Goal: Task Accomplishment & Management: Use online tool/utility

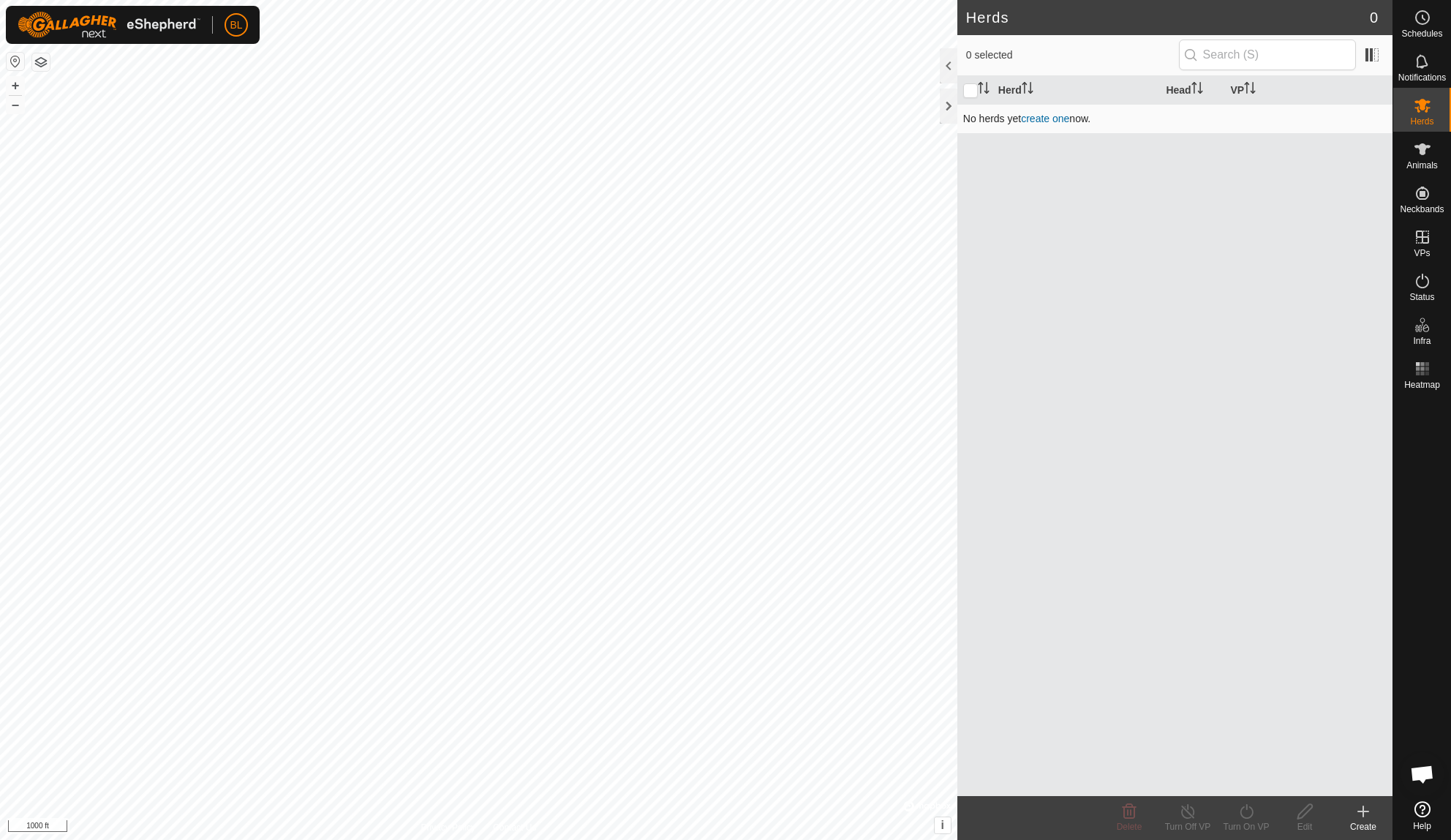
click at [1042, 115] on link "create one" at bounding box center [1045, 118] width 49 height 11
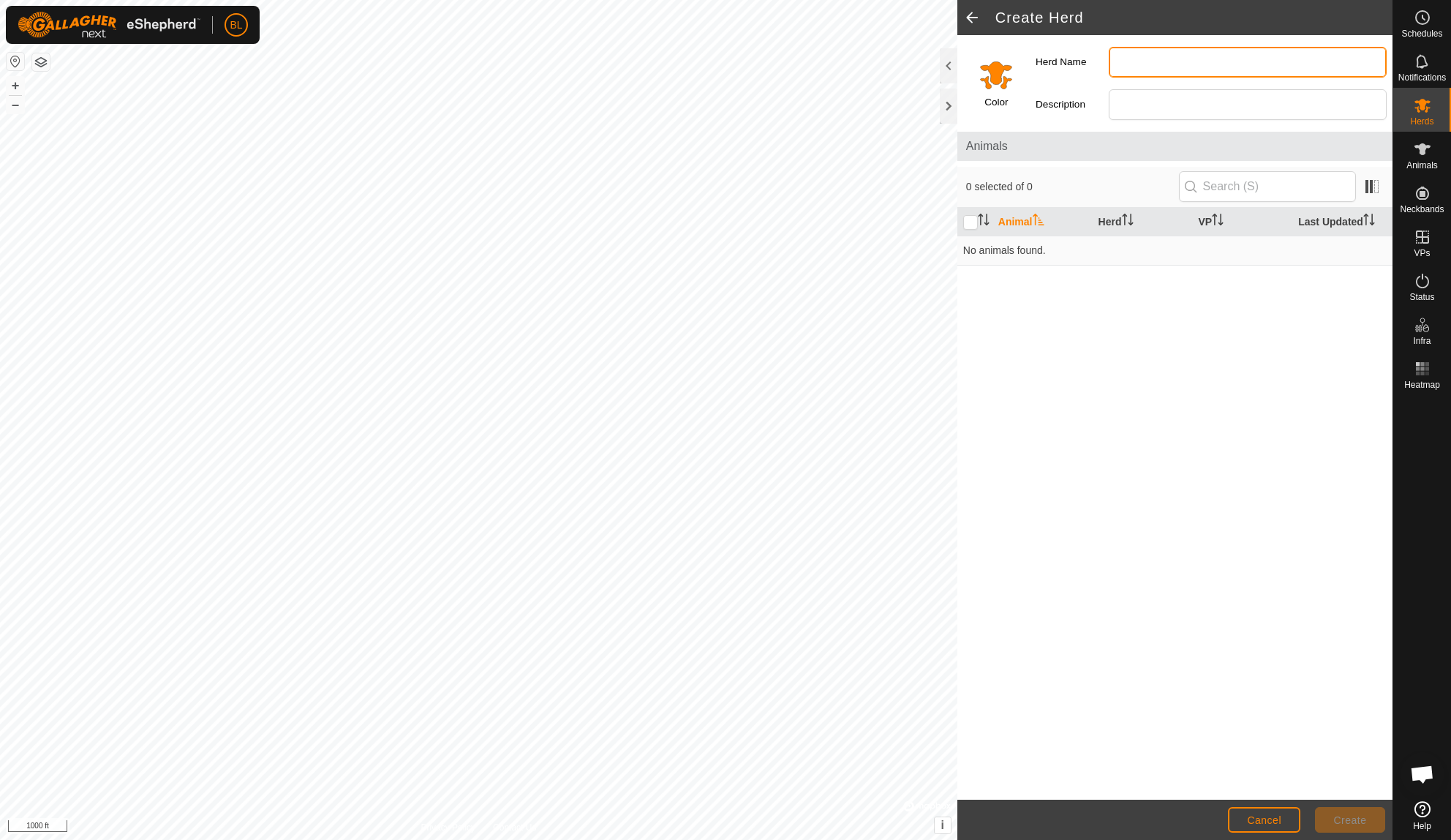
click at [1135, 63] on input "Herd Name" at bounding box center [1248, 62] width 278 height 31
type input "Cell Test"
click at [1150, 319] on div "Animal Herd VP Last Updated No animals found." at bounding box center [1175, 504] width 435 height 593
click at [1425, 812] on icon at bounding box center [1422, 809] width 16 height 16
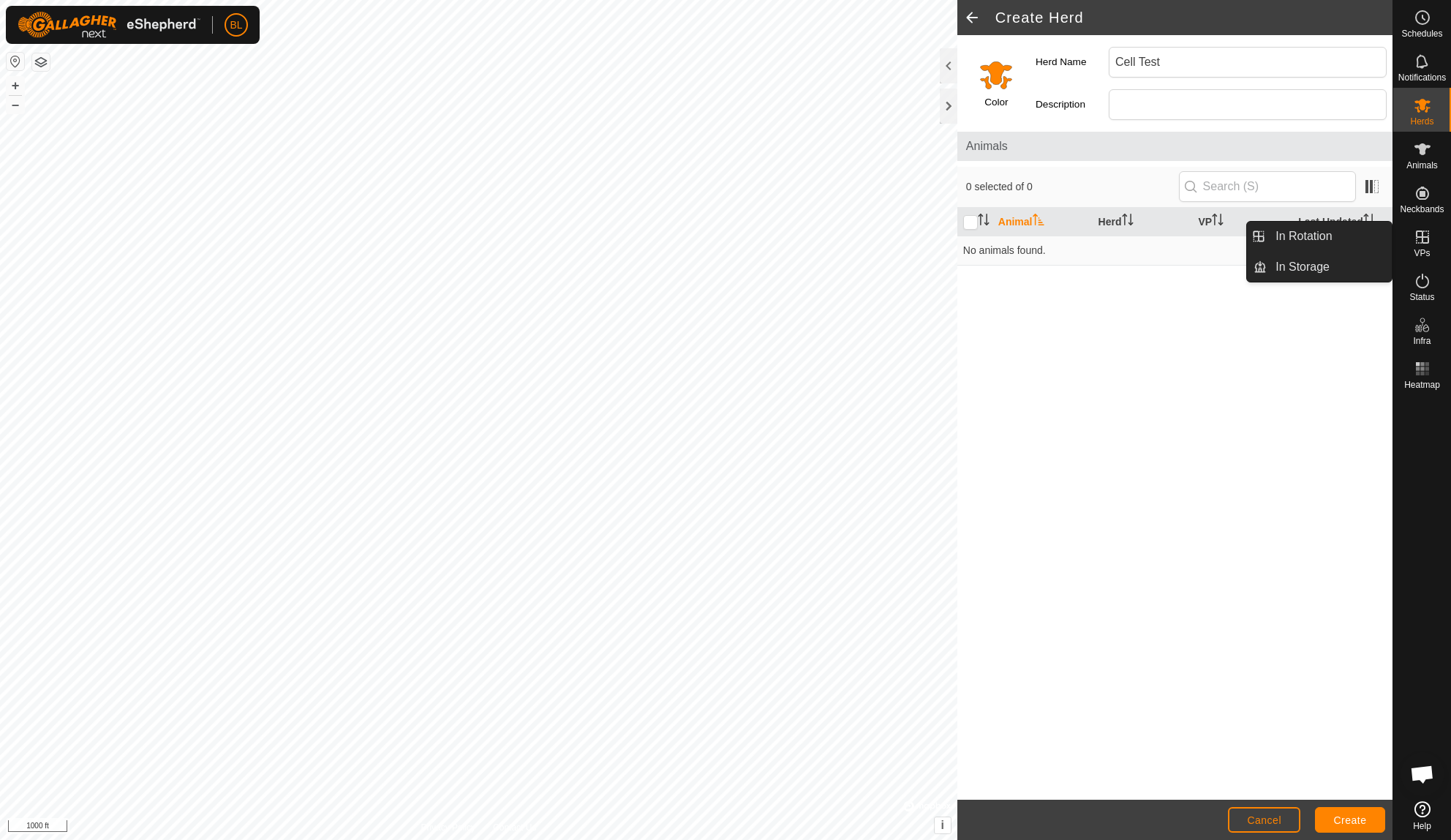
click at [1415, 243] on icon at bounding box center [1422, 237] width 17 height 17
click at [1421, 256] on span "VPs" at bounding box center [1421, 253] width 16 height 9
click at [1236, 813] on button "Cancel" at bounding box center [1265, 820] width 73 height 26
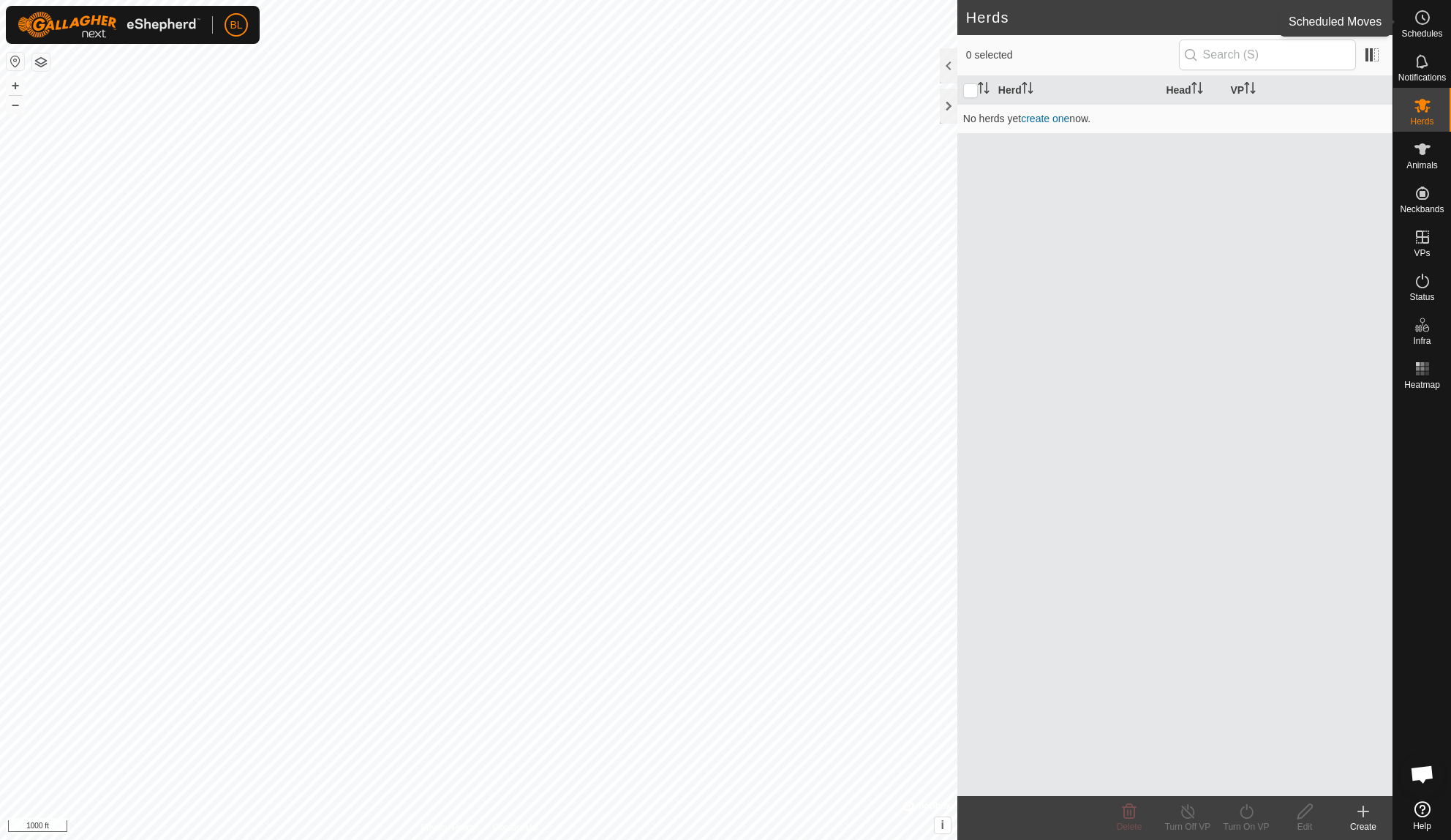
click at [1434, 31] on span "Schedules" at bounding box center [1422, 34] width 41 height 9
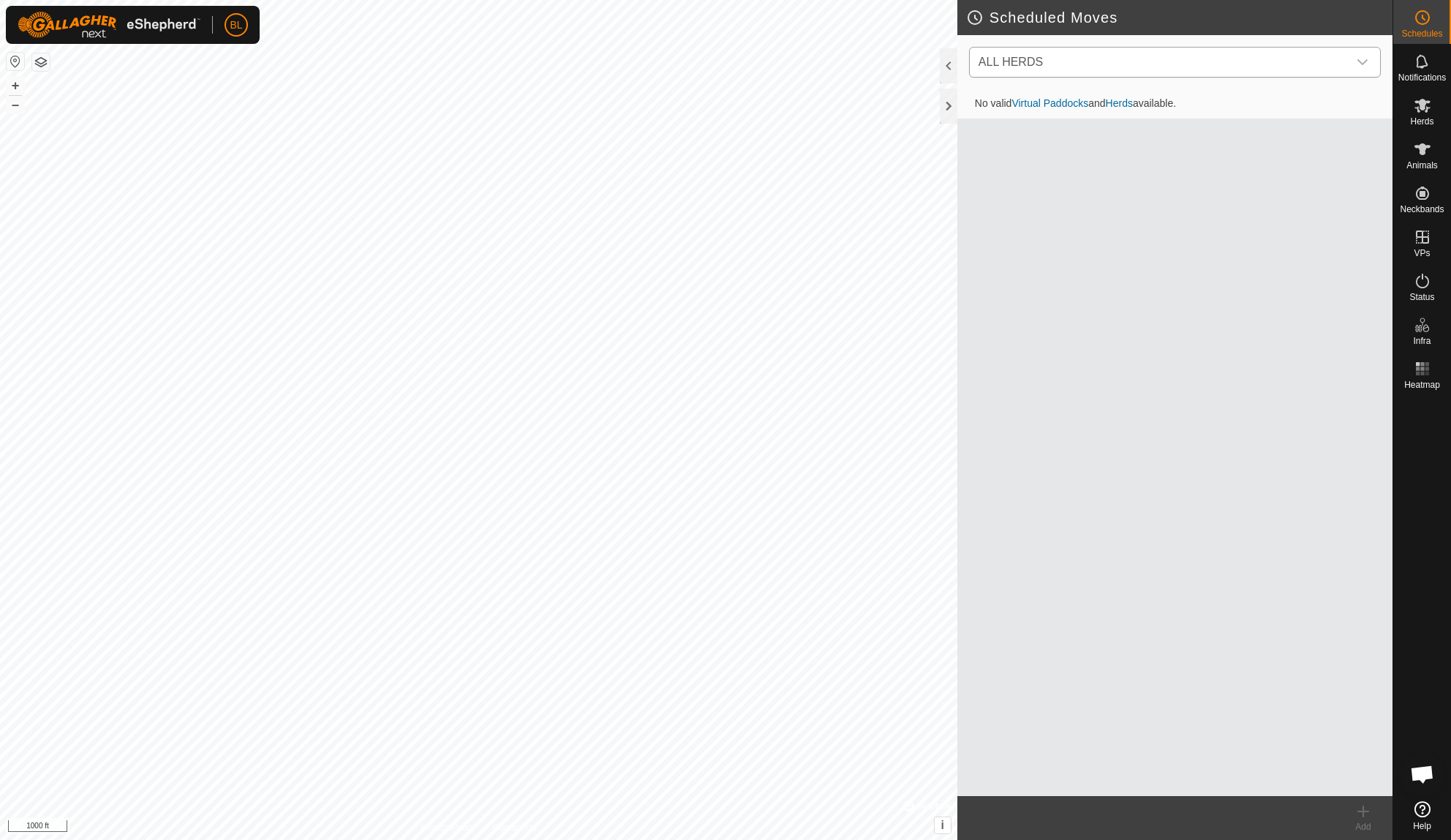
click at [1364, 58] on icon "dropdown trigger" at bounding box center [1362, 61] width 11 height 11
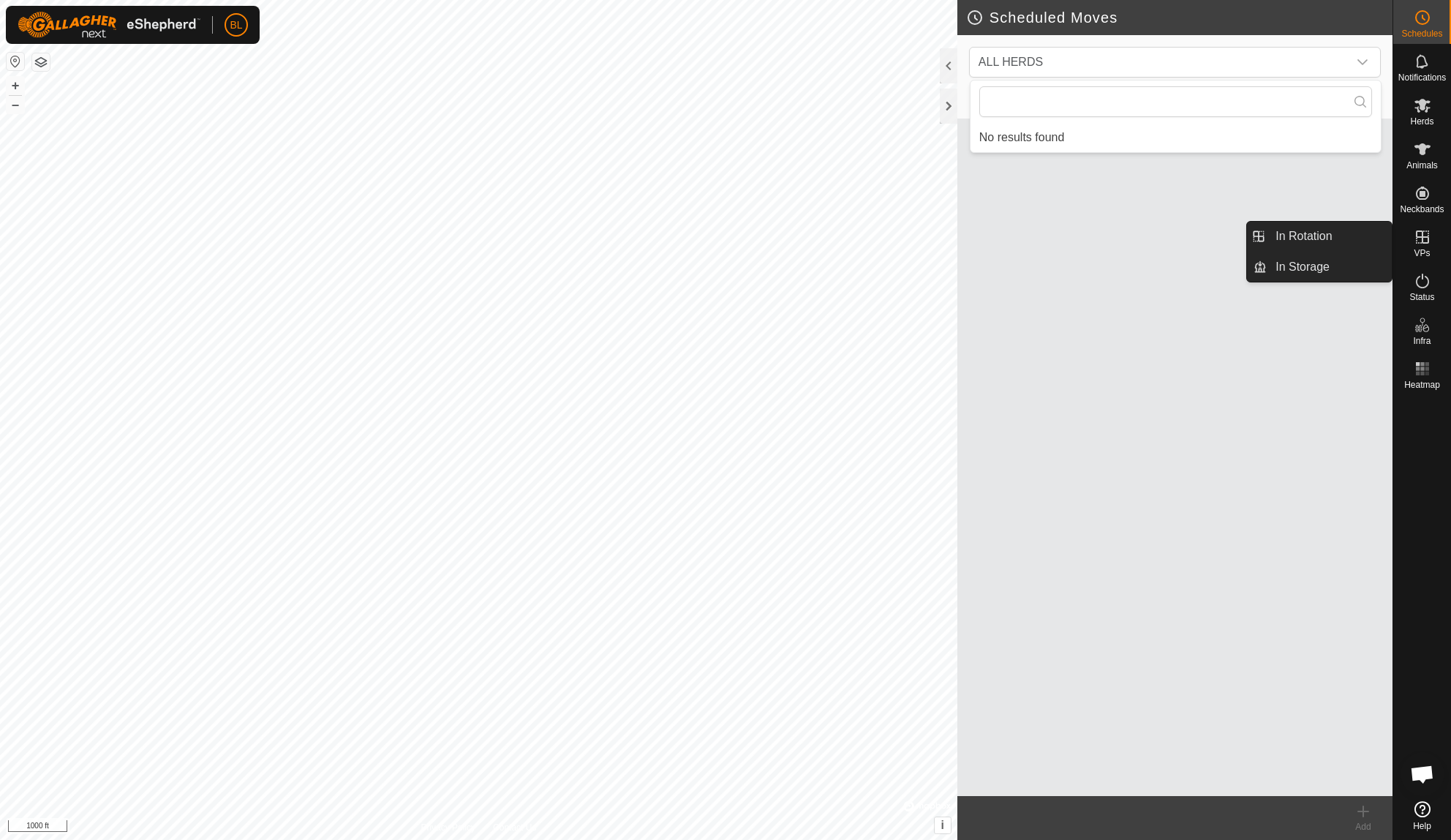
click at [1423, 245] on icon at bounding box center [1422, 237] width 17 height 17
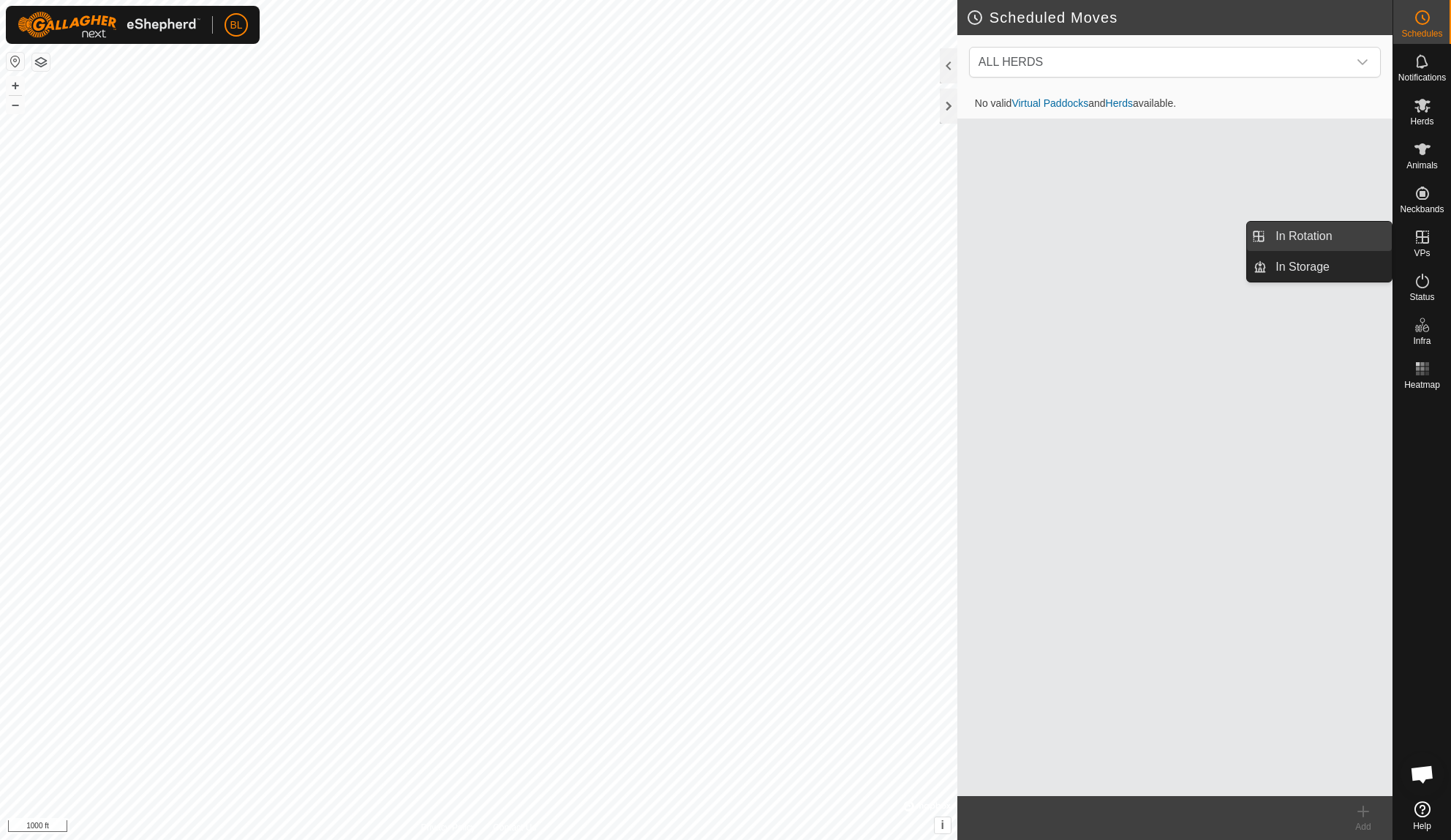
click at [1348, 239] on link "In Rotation" at bounding box center [1329, 236] width 125 height 30
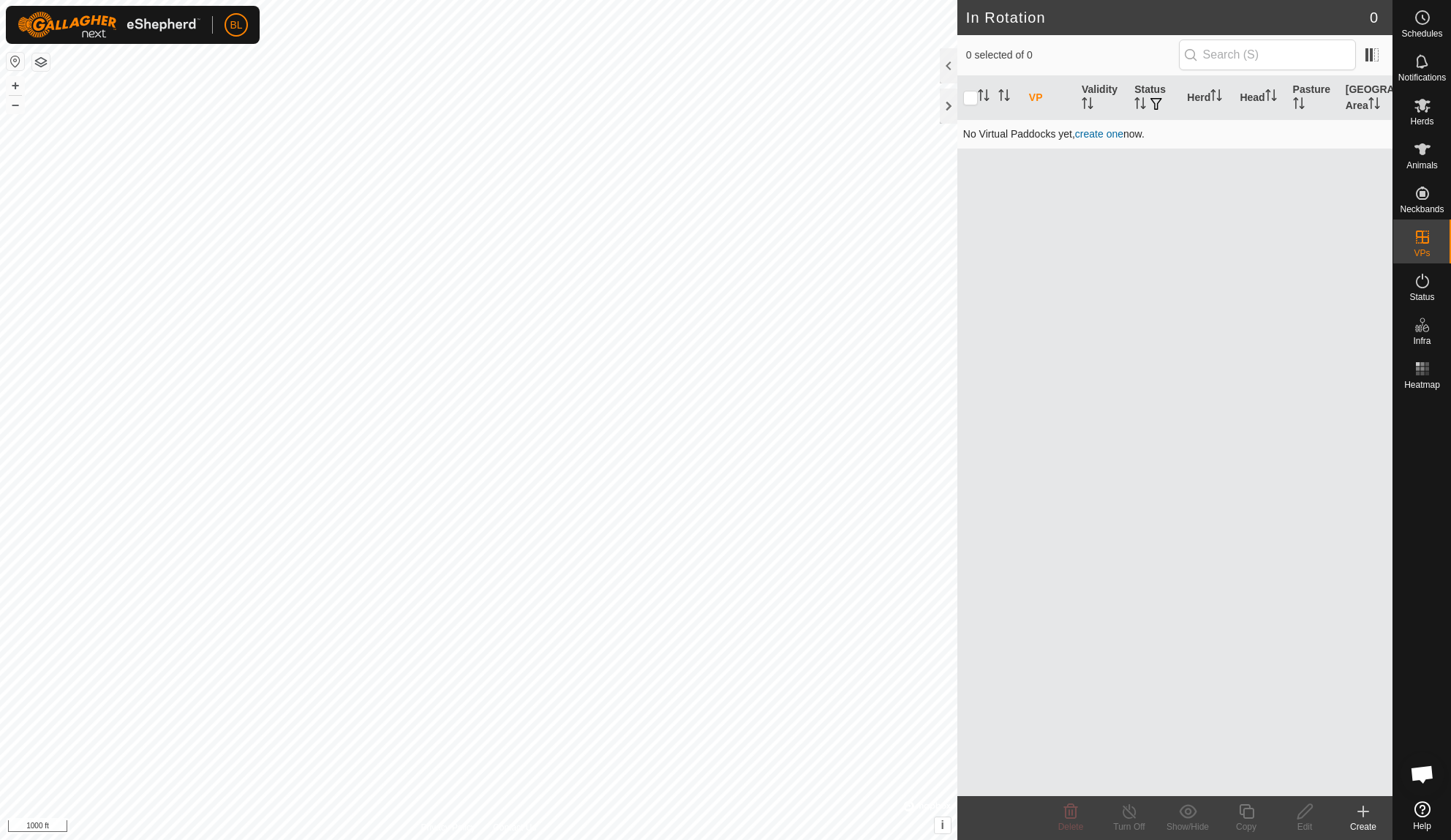
click at [1098, 133] on link "create one" at bounding box center [1099, 133] width 49 height 11
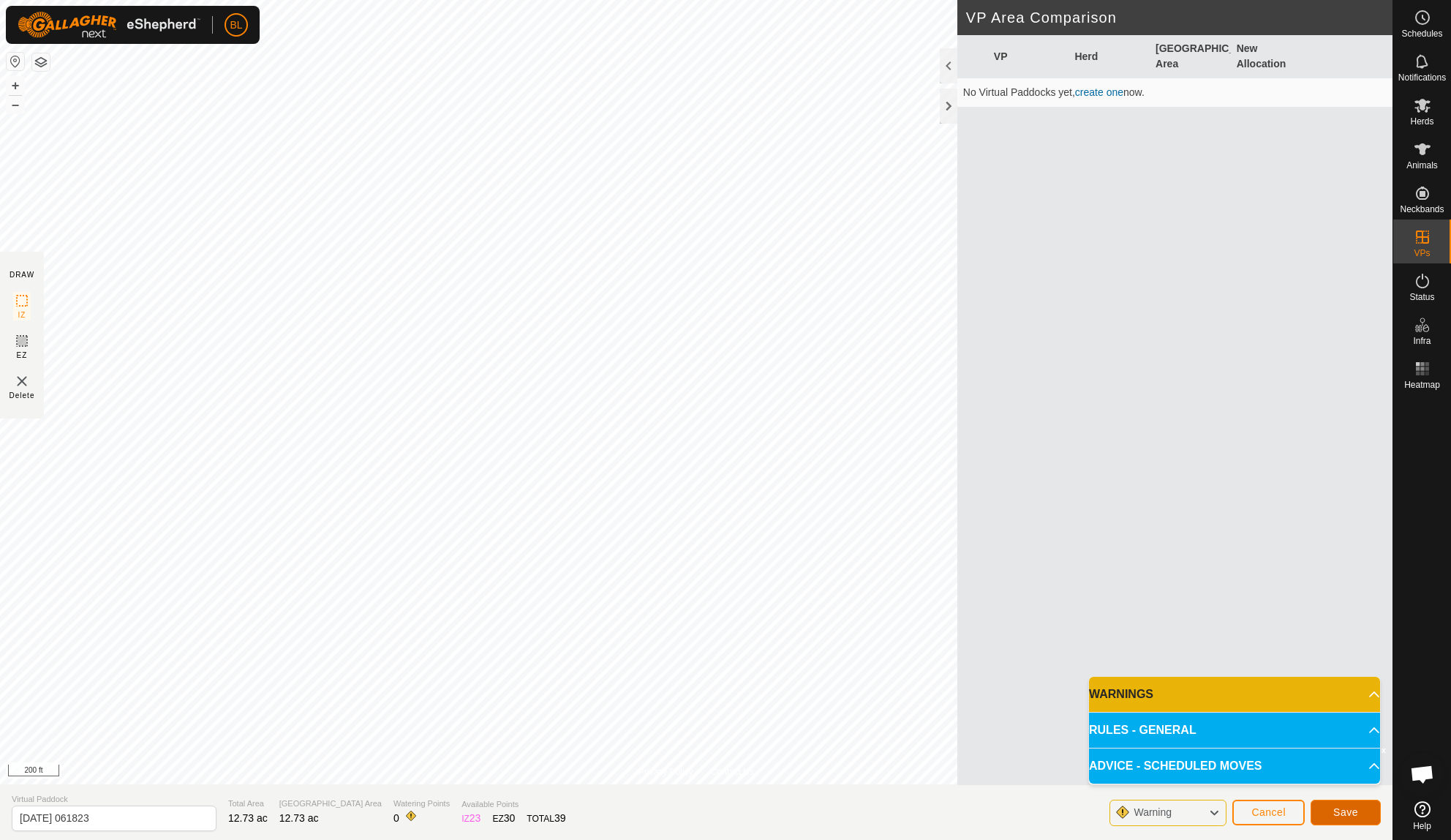
click at [1324, 810] on button "Save" at bounding box center [1346, 813] width 71 height 26
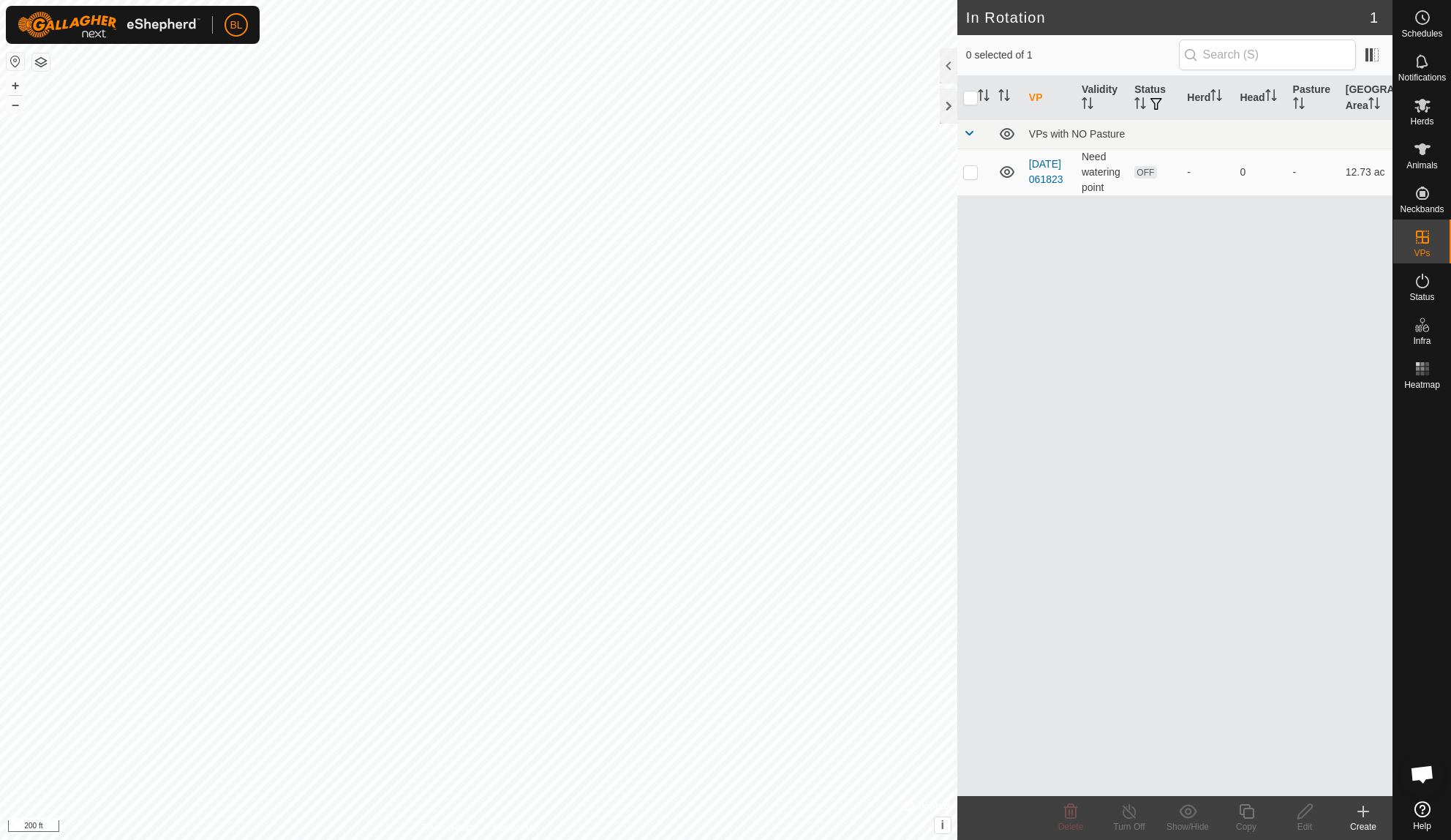
click at [1365, 819] on icon at bounding box center [1363, 810] width 17 height 17
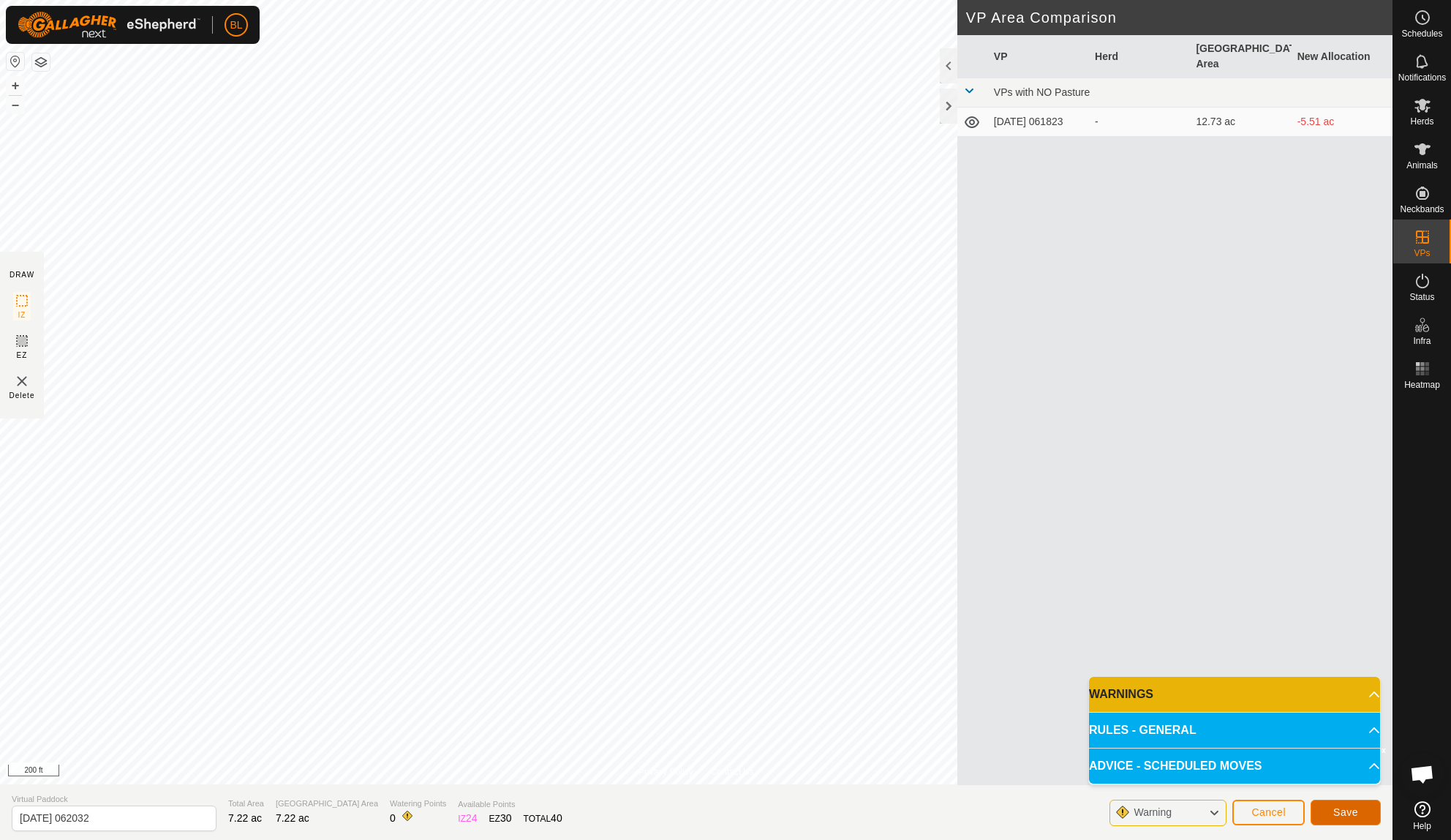
click at [1343, 816] on span "Save" at bounding box center [1346, 811] width 25 height 11
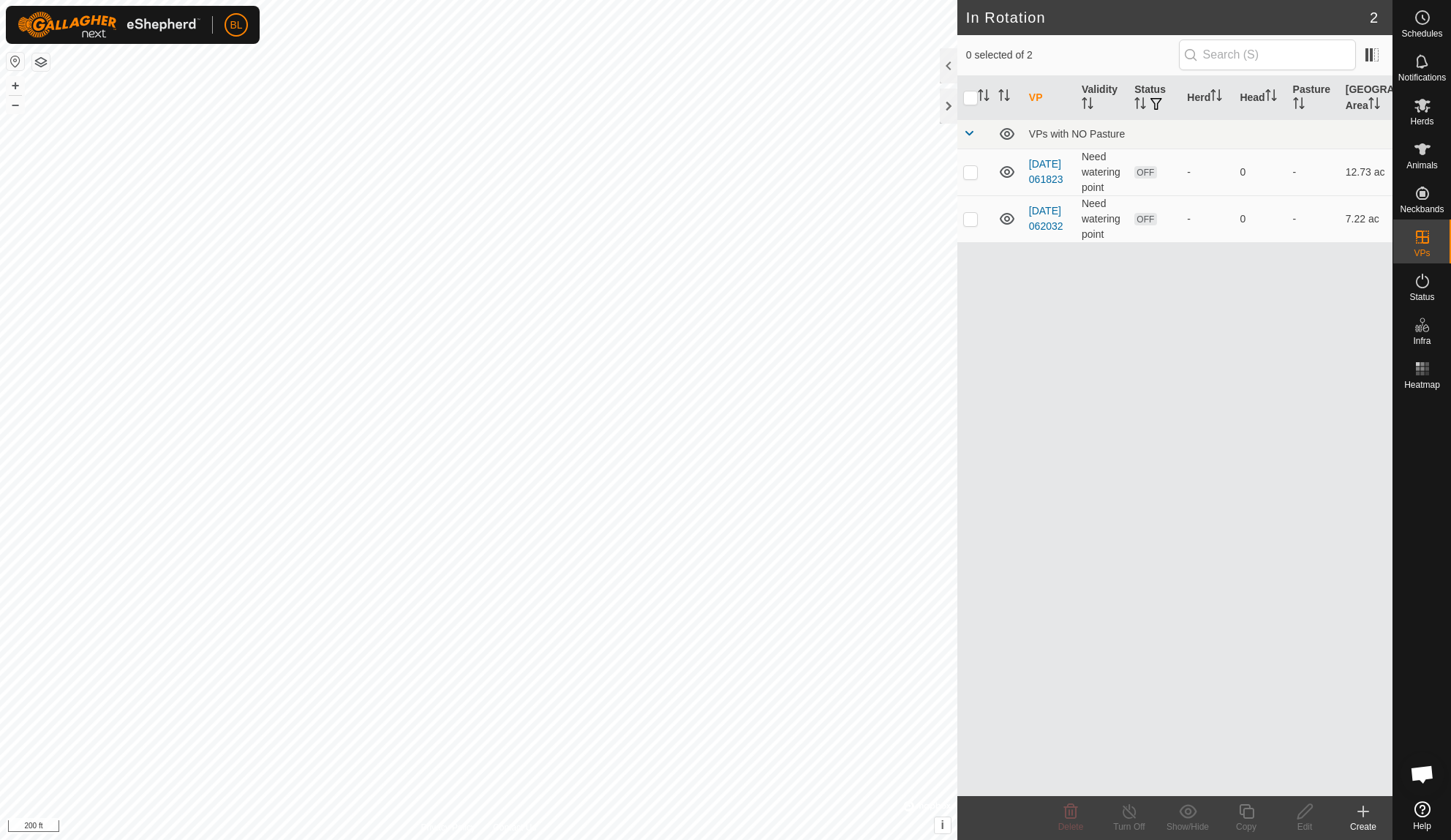
click at [1355, 807] on icon at bounding box center [1363, 810] width 17 height 17
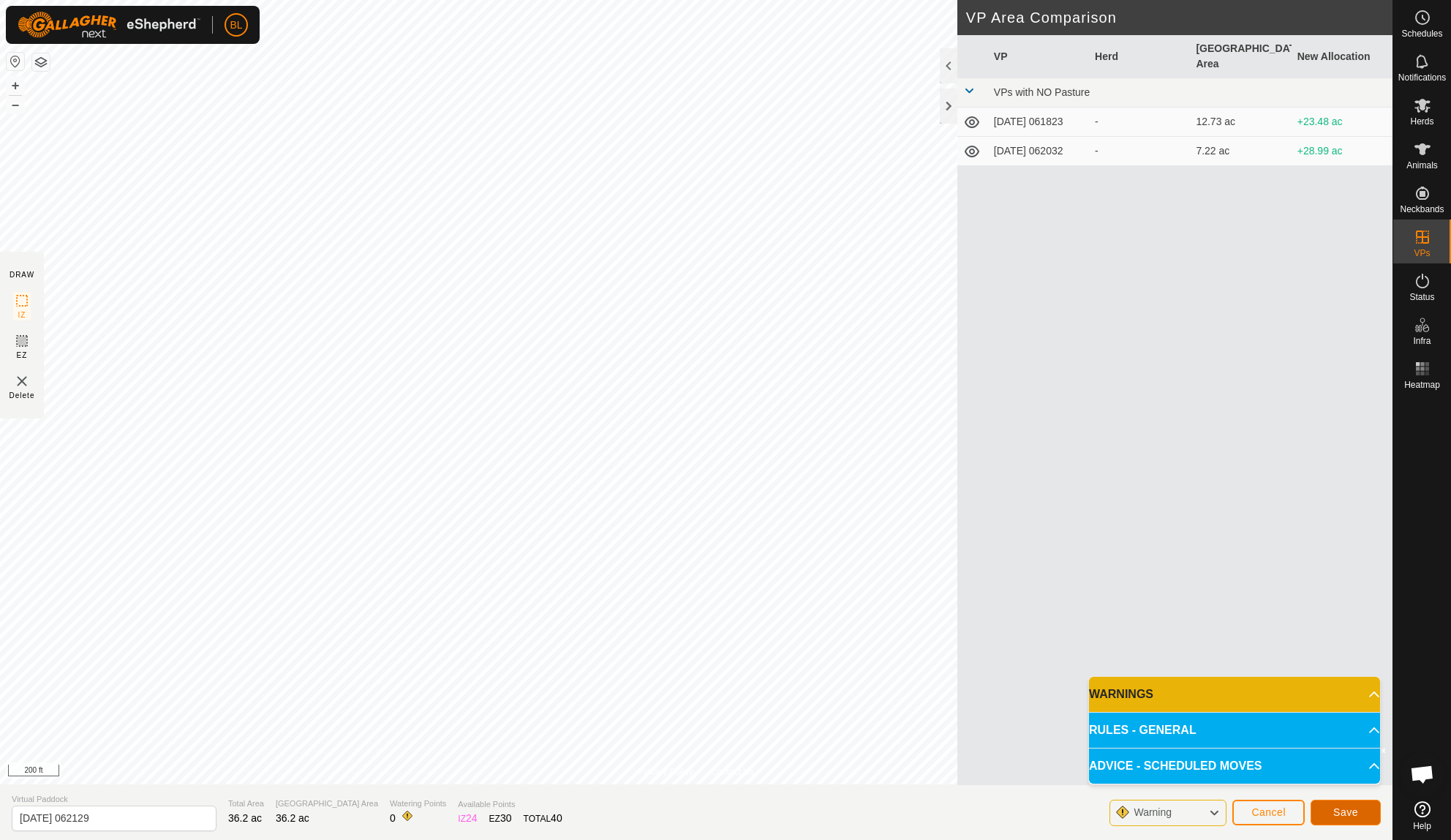
click at [1329, 807] on button "Save" at bounding box center [1346, 813] width 71 height 26
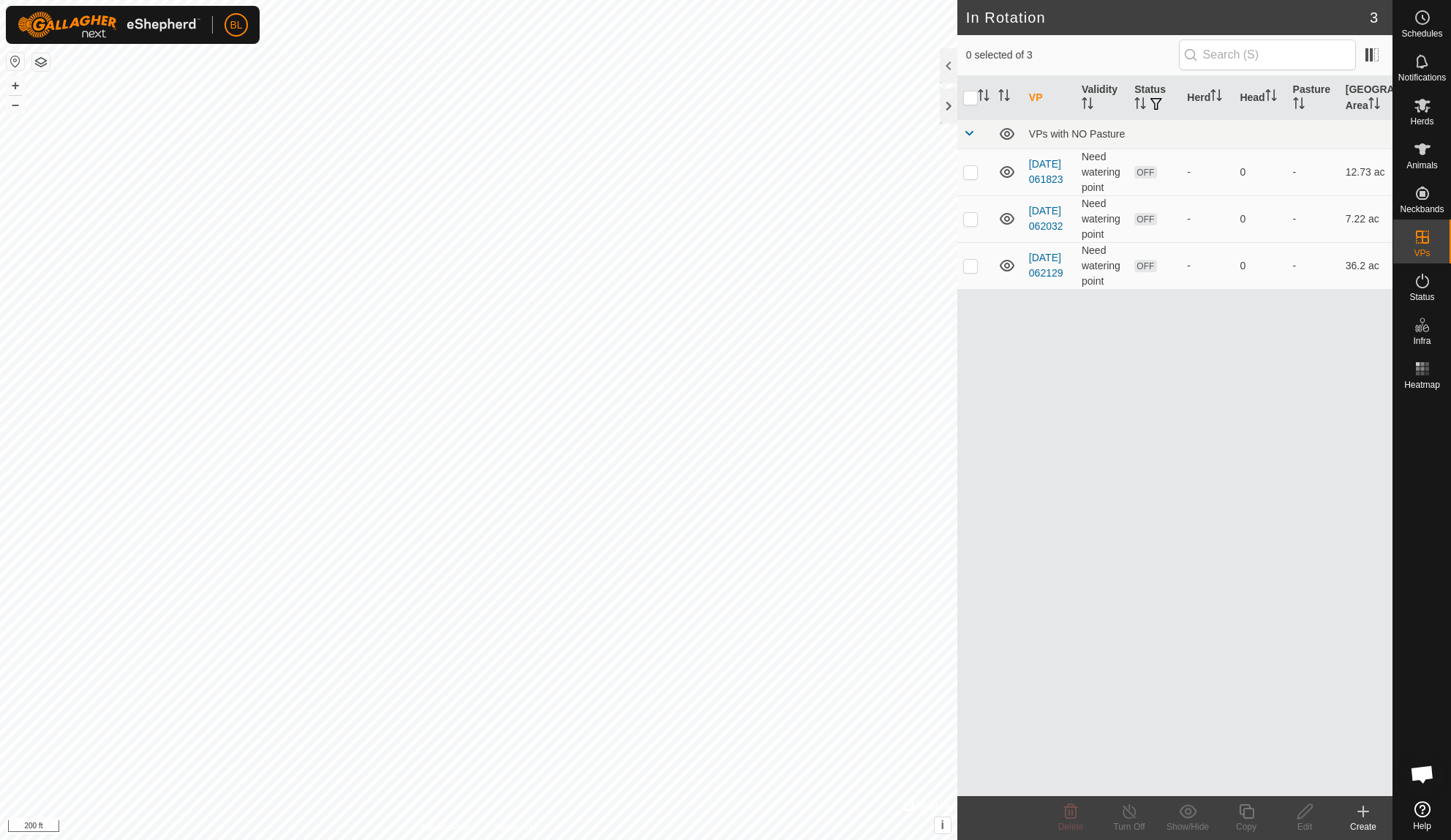
click at [1368, 815] on icon at bounding box center [1363, 810] width 17 height 17
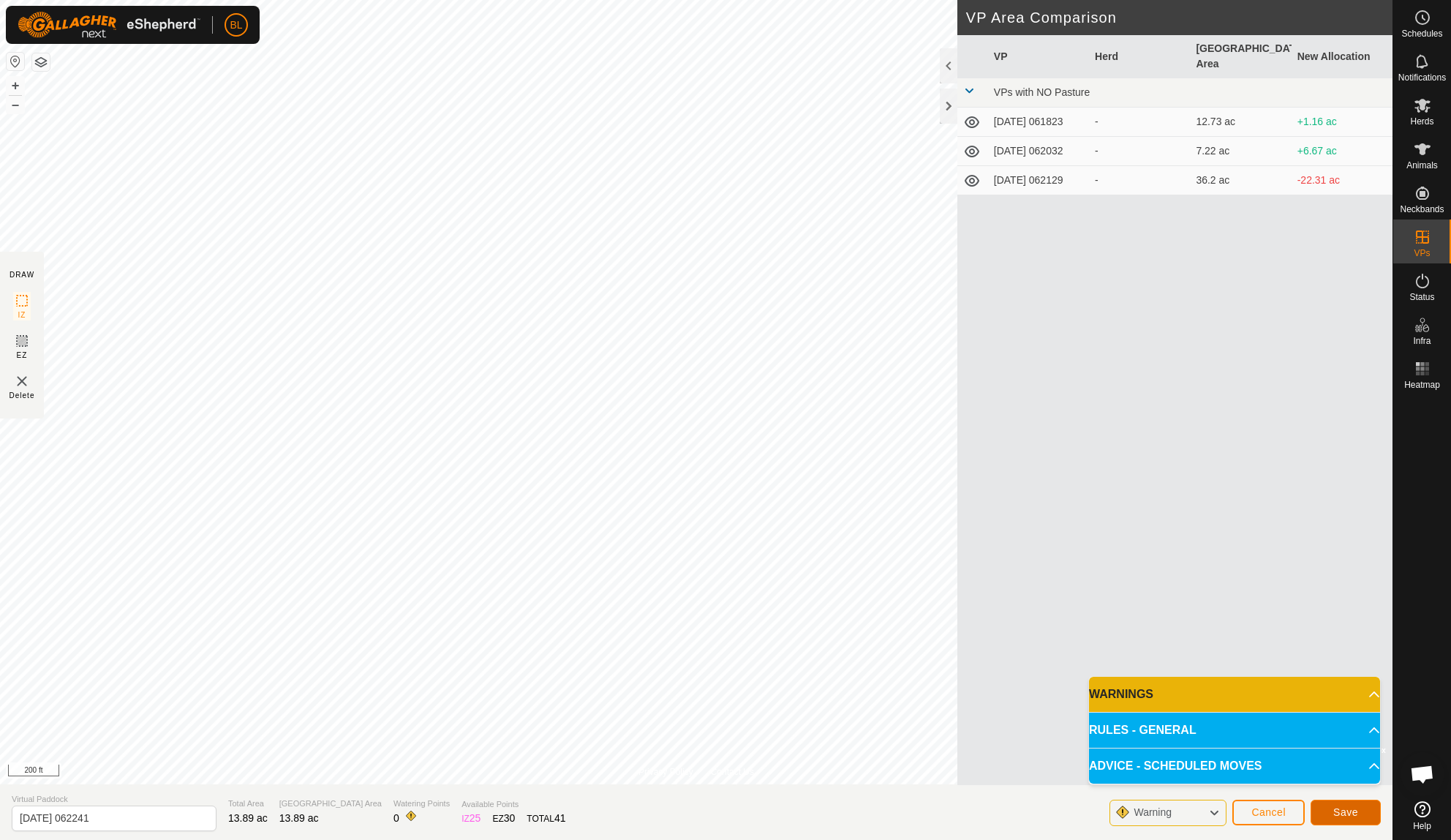
click at [1331, 813] on button "Save" at bounding box center [1346, 813] width 71 height 26
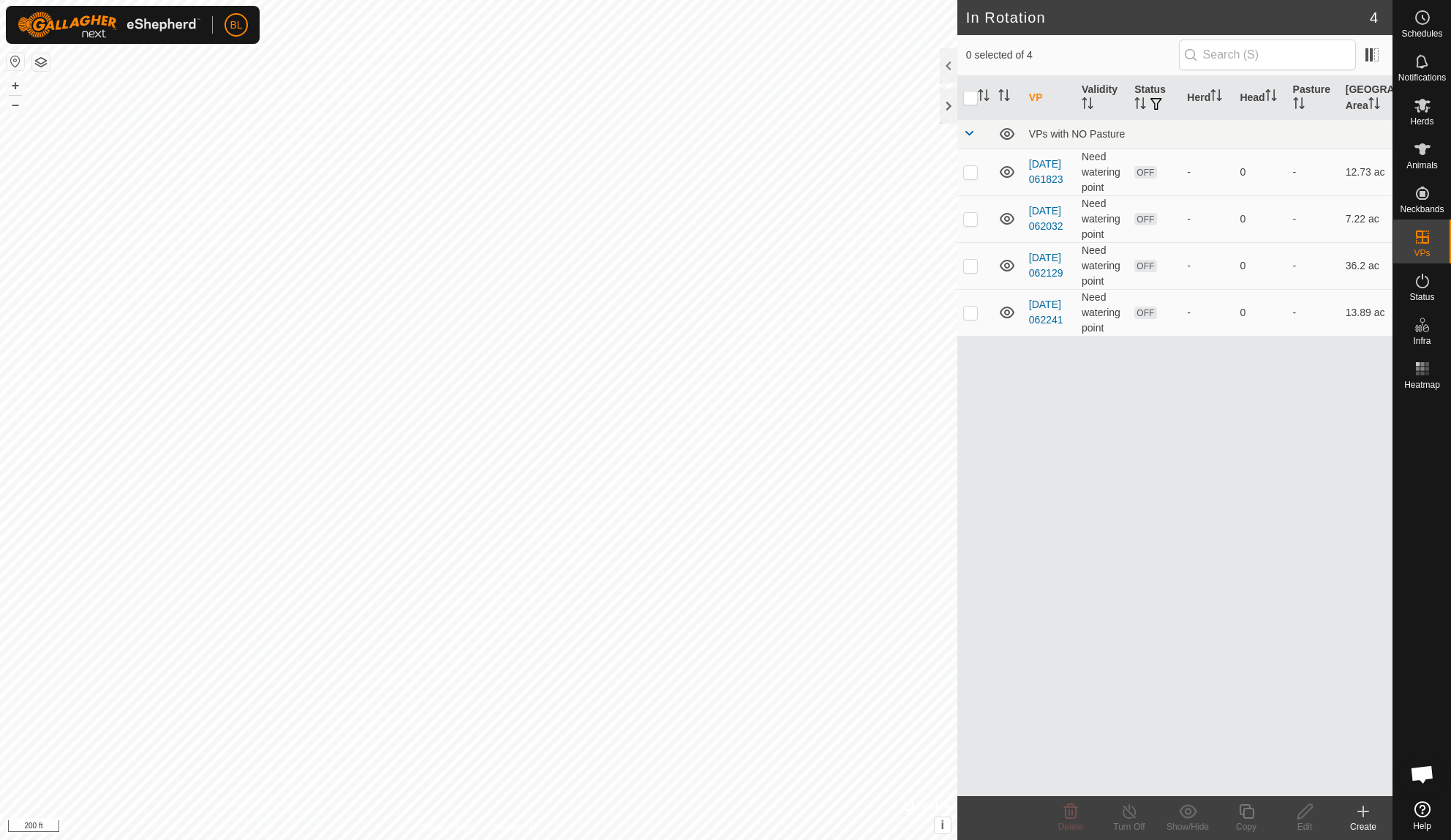
click at [1365, 811] on icon at bounding box center [1364, 811] width 11 height 0
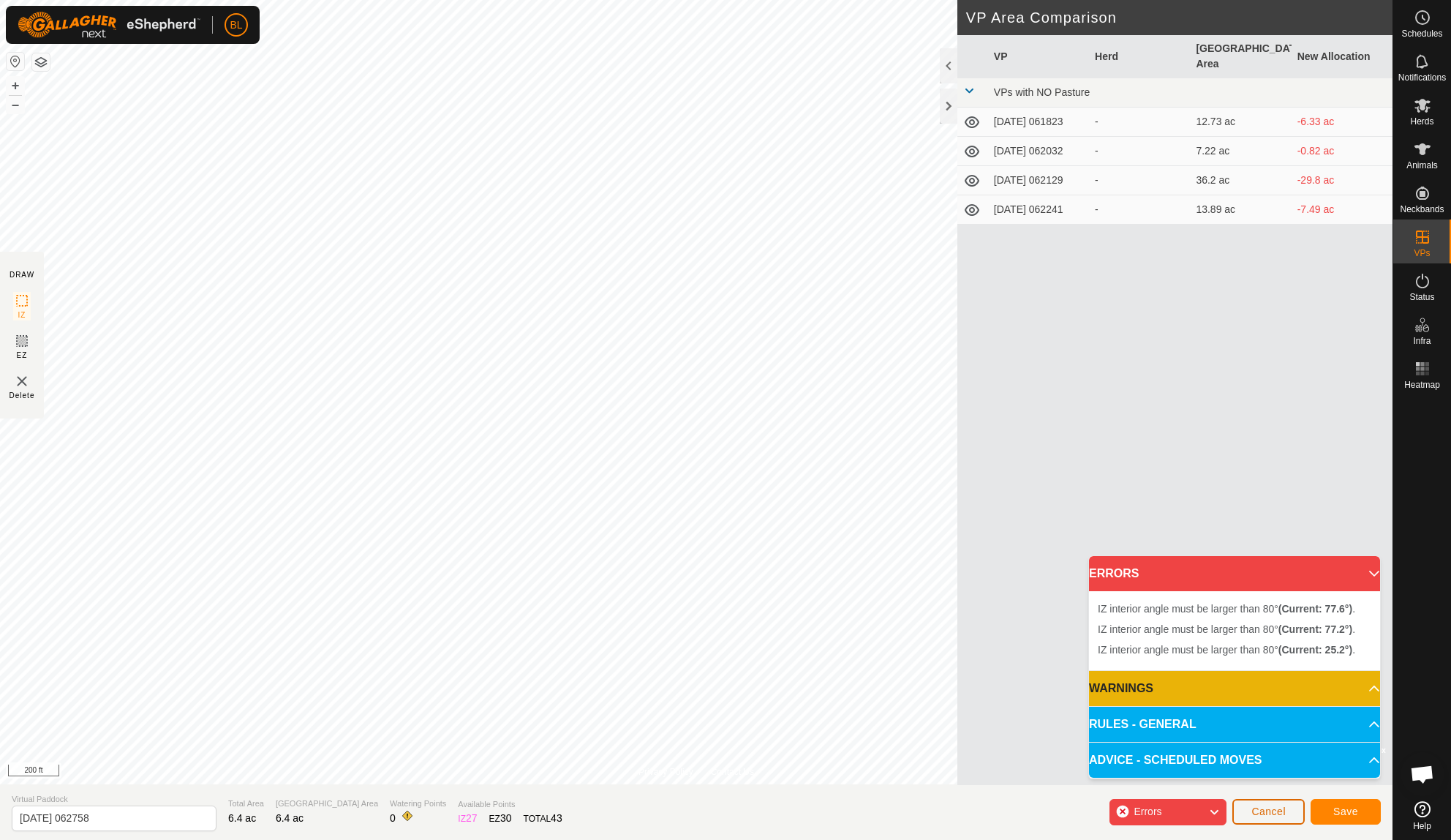
click at [1281, 818] on button "Cancel" at bounding box center [1269, 812] width 73 height 26
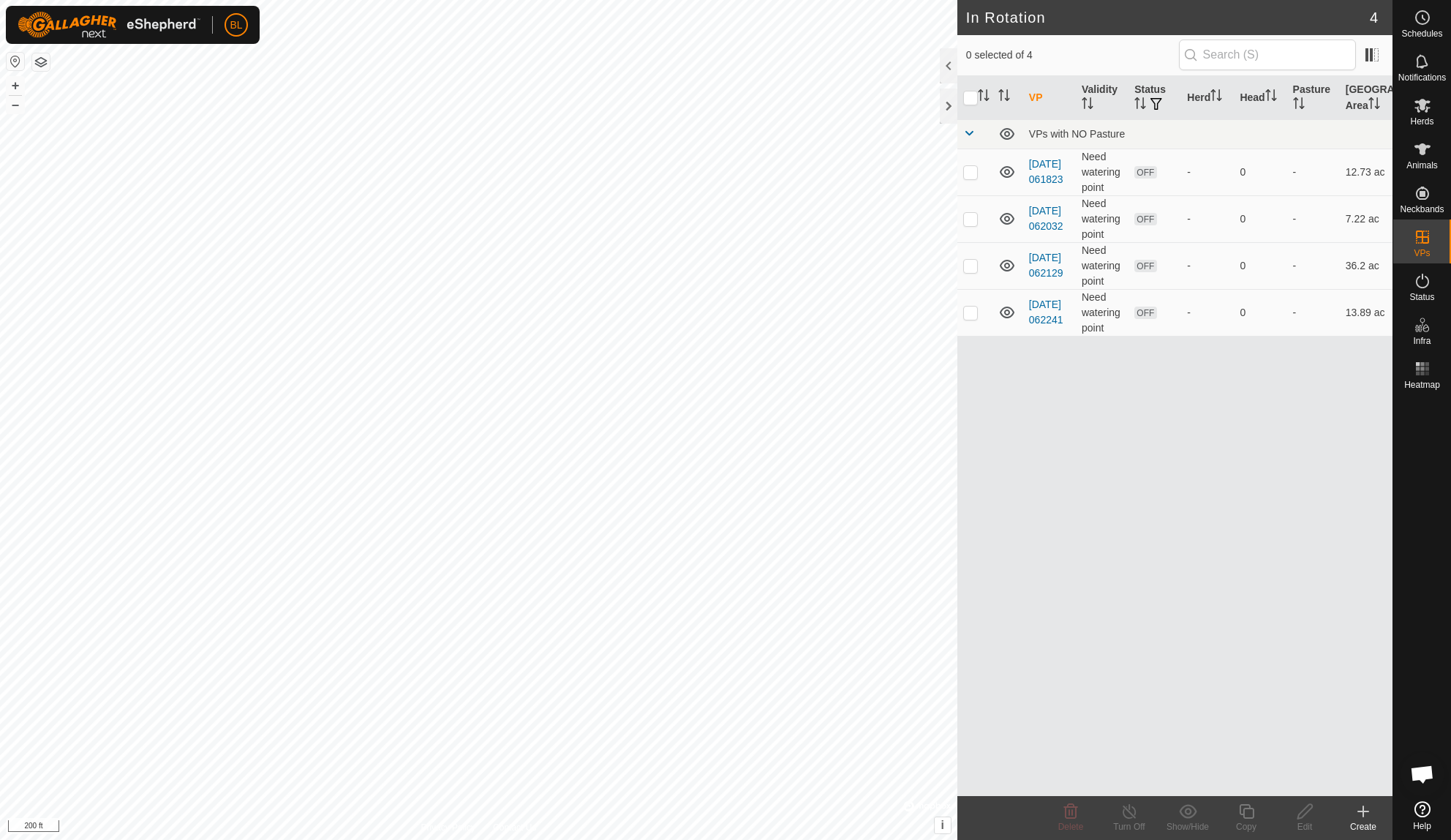
click at [1368, 819] on icon at bounding box center [1363, 810] width 17 height 17
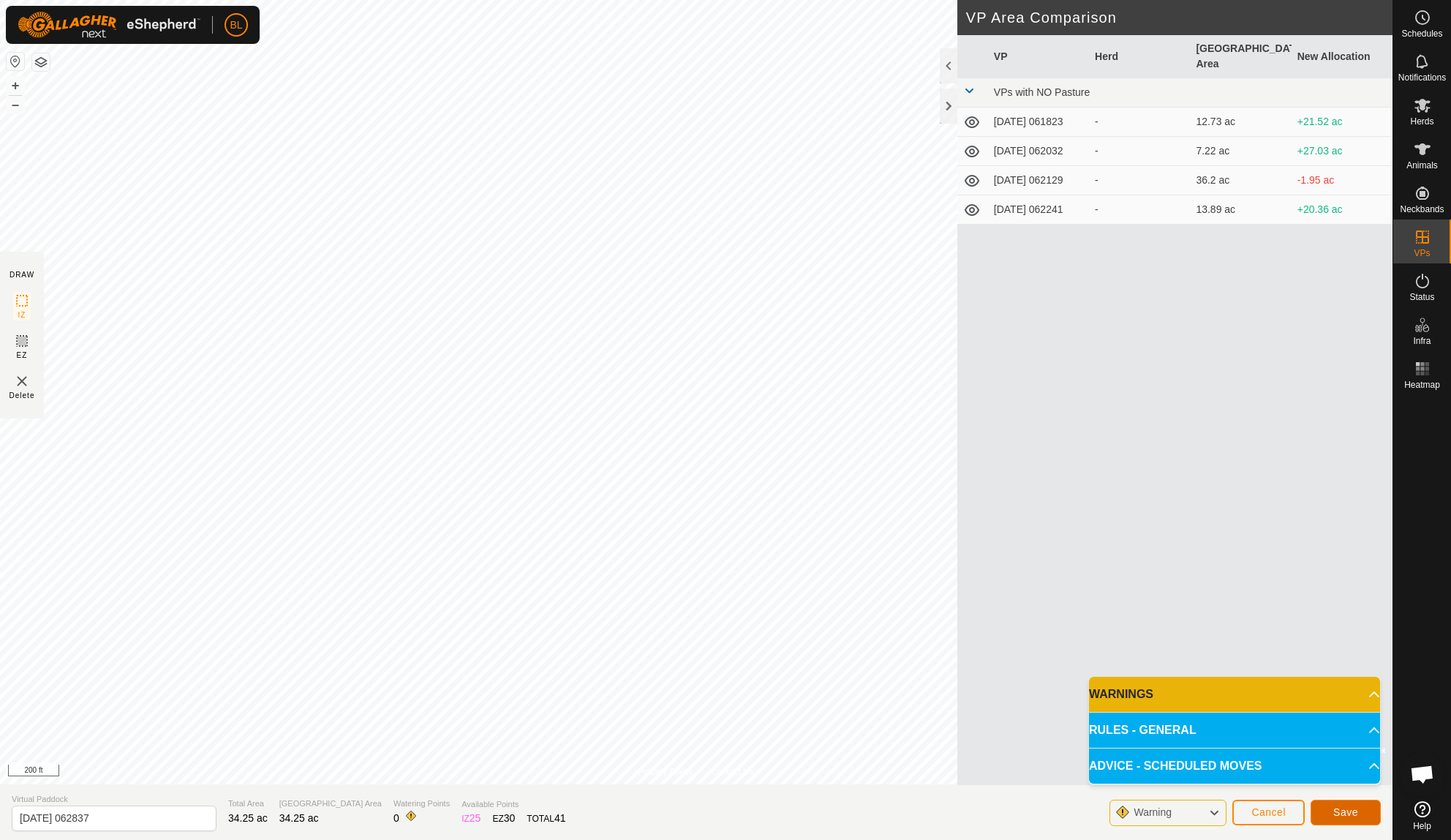
click at [1324, 812] on button "Save" at bounding box center [1346, 813] width 71 height 26
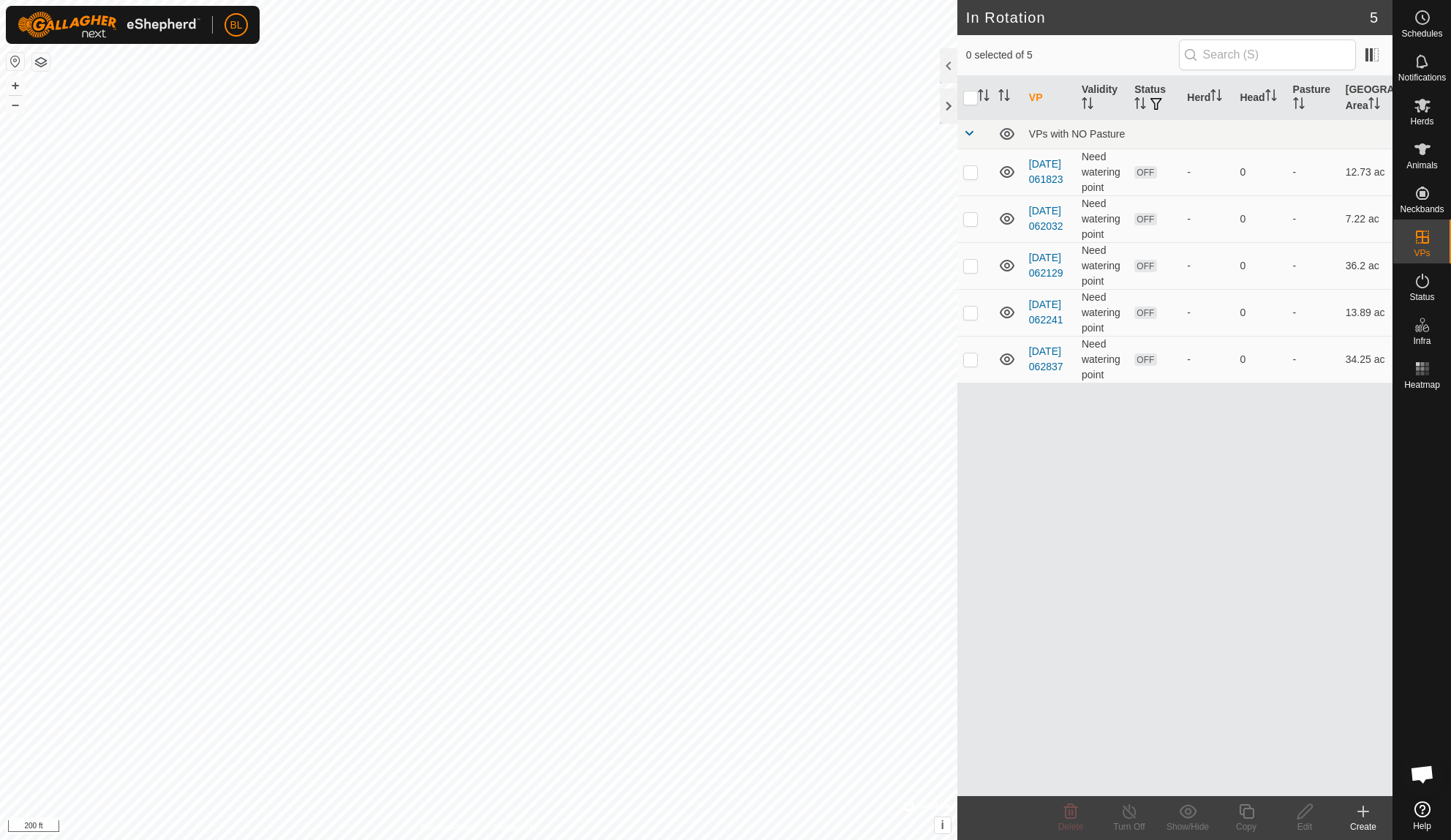
click at [1014, 588] on div "In Rotation 5 0 selected of 5 VP Validity Status Herd Head Pasture Grazing Area…" at bounding box center [696, 420] width 1393 height 840
click at [1364, 813] on icon at bounding box center [1364, 811] width 0 height 11
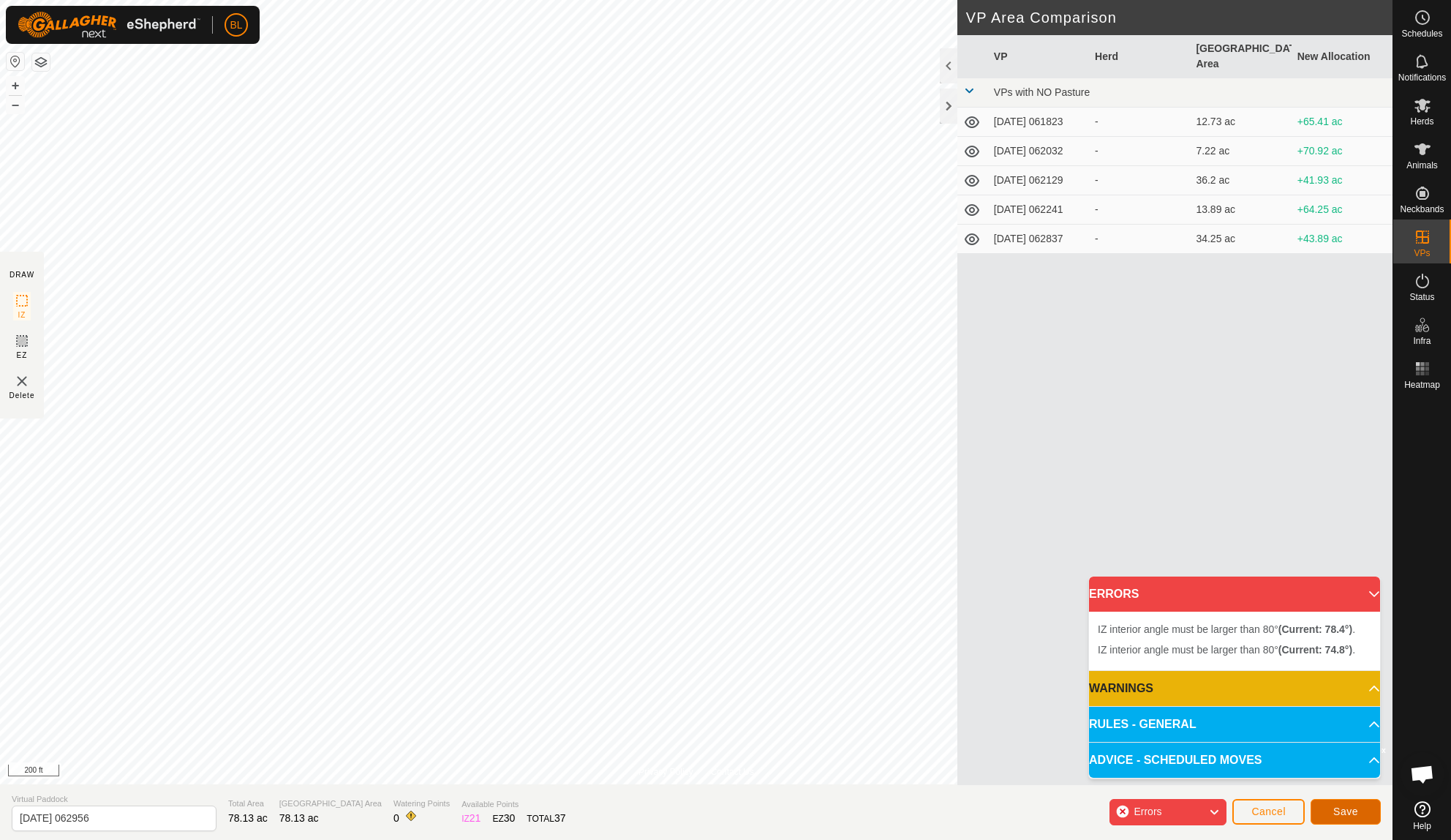
click at [1343, 810] on span "Save" at bounding box center [1346, 810] width 25 height 11
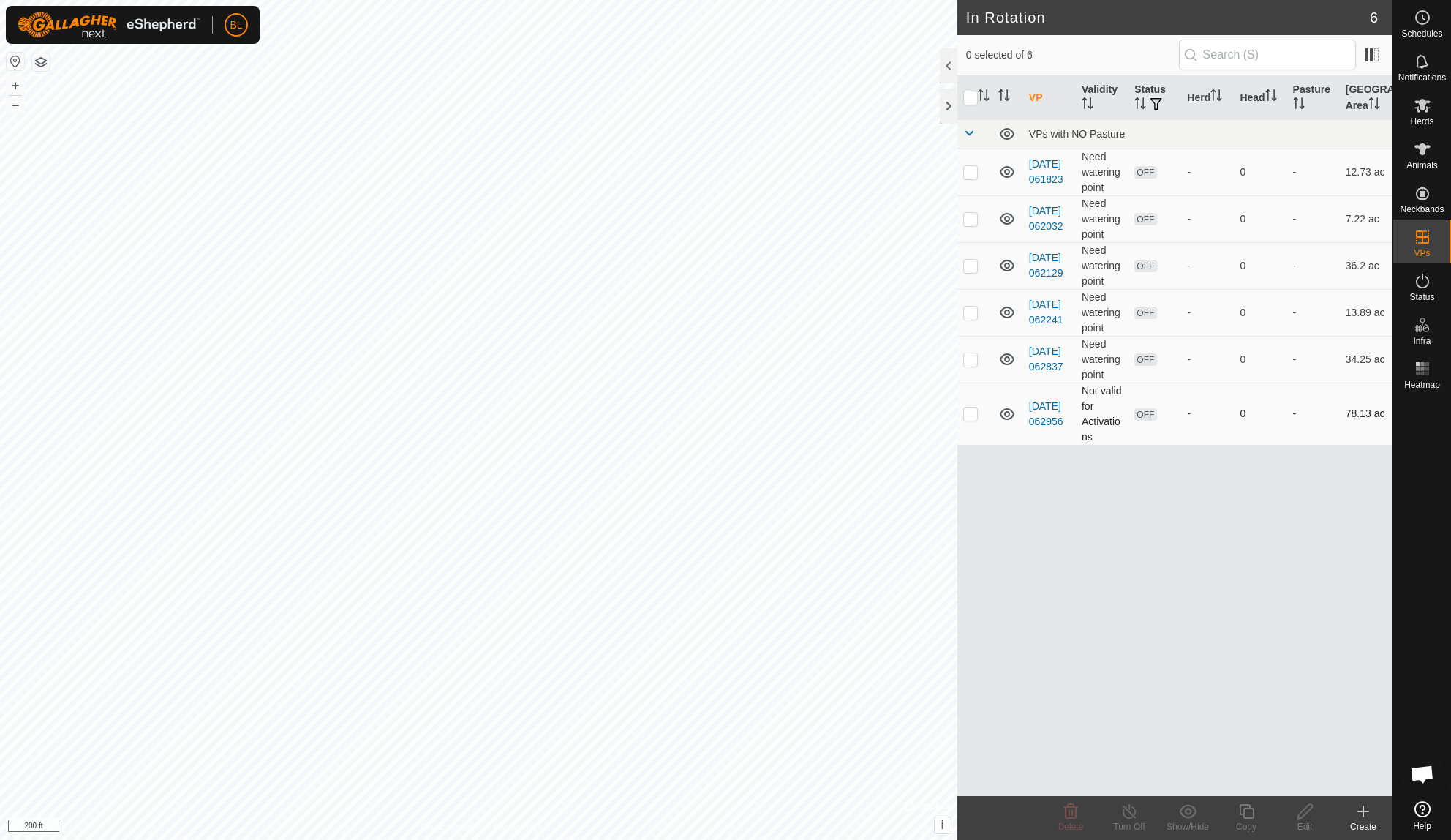
click at [971, 409] on p-checkbox at bounding box center [970, 412] width 14 height 11
checkbox input "true"
click at [1296, 810] on icon at bounding box center [1305, 810] width 18 height 17
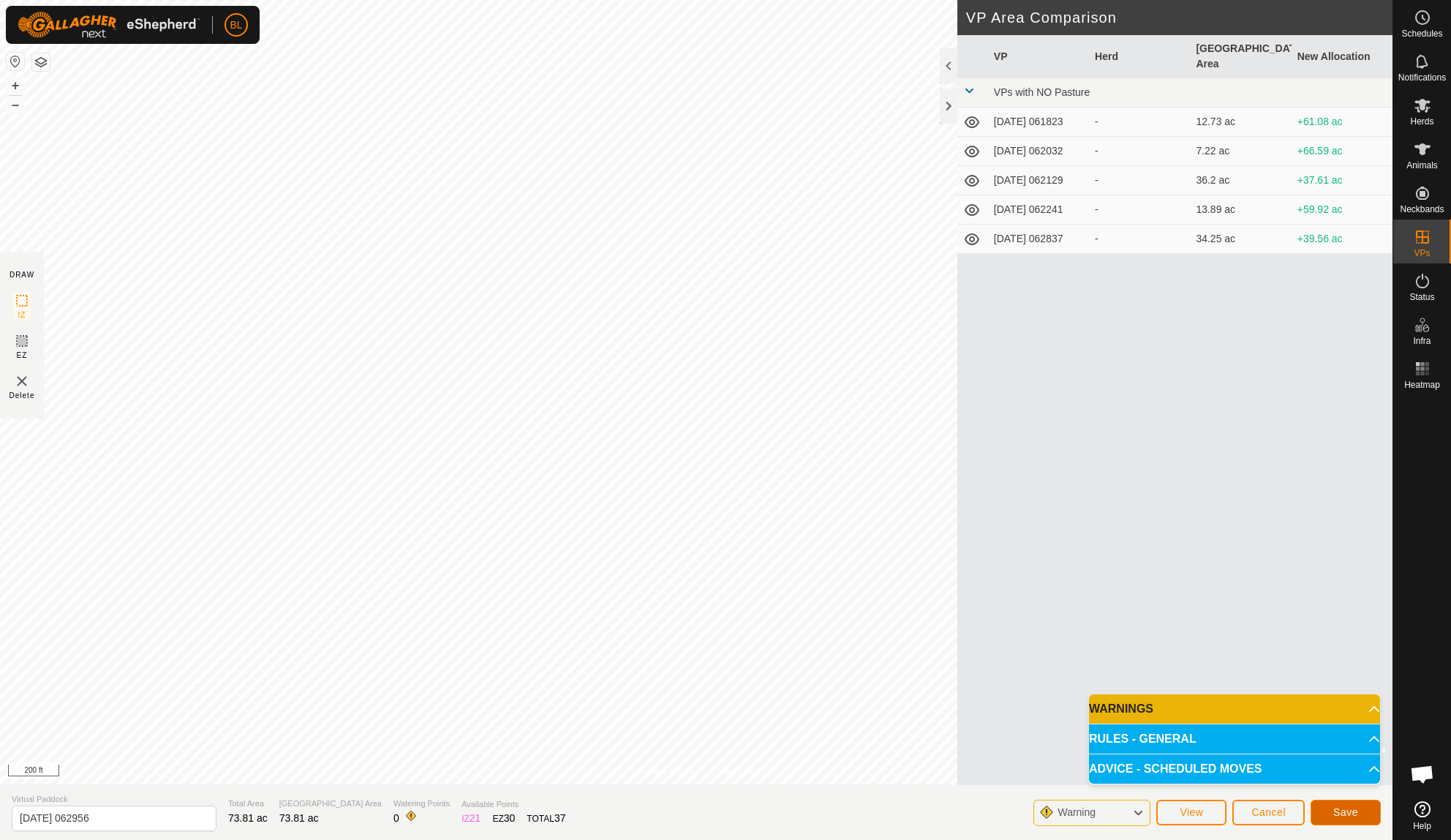
click at [1325, 813] on button "Save" at bounding box center [1346, 813] width 71 height 26
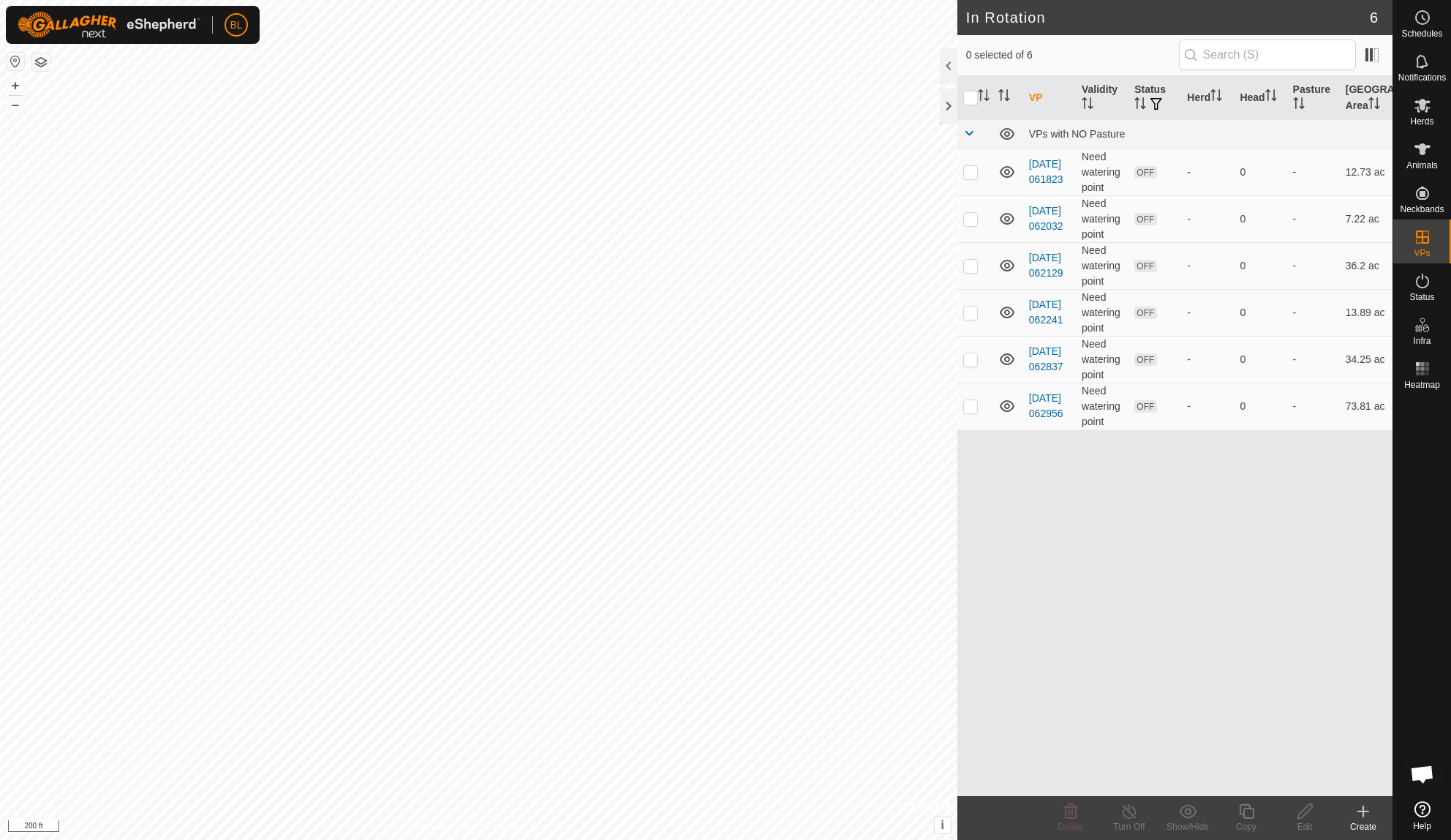
click at [1362, 809] on icon at bounding box center [1363, 810] width 17 height 17
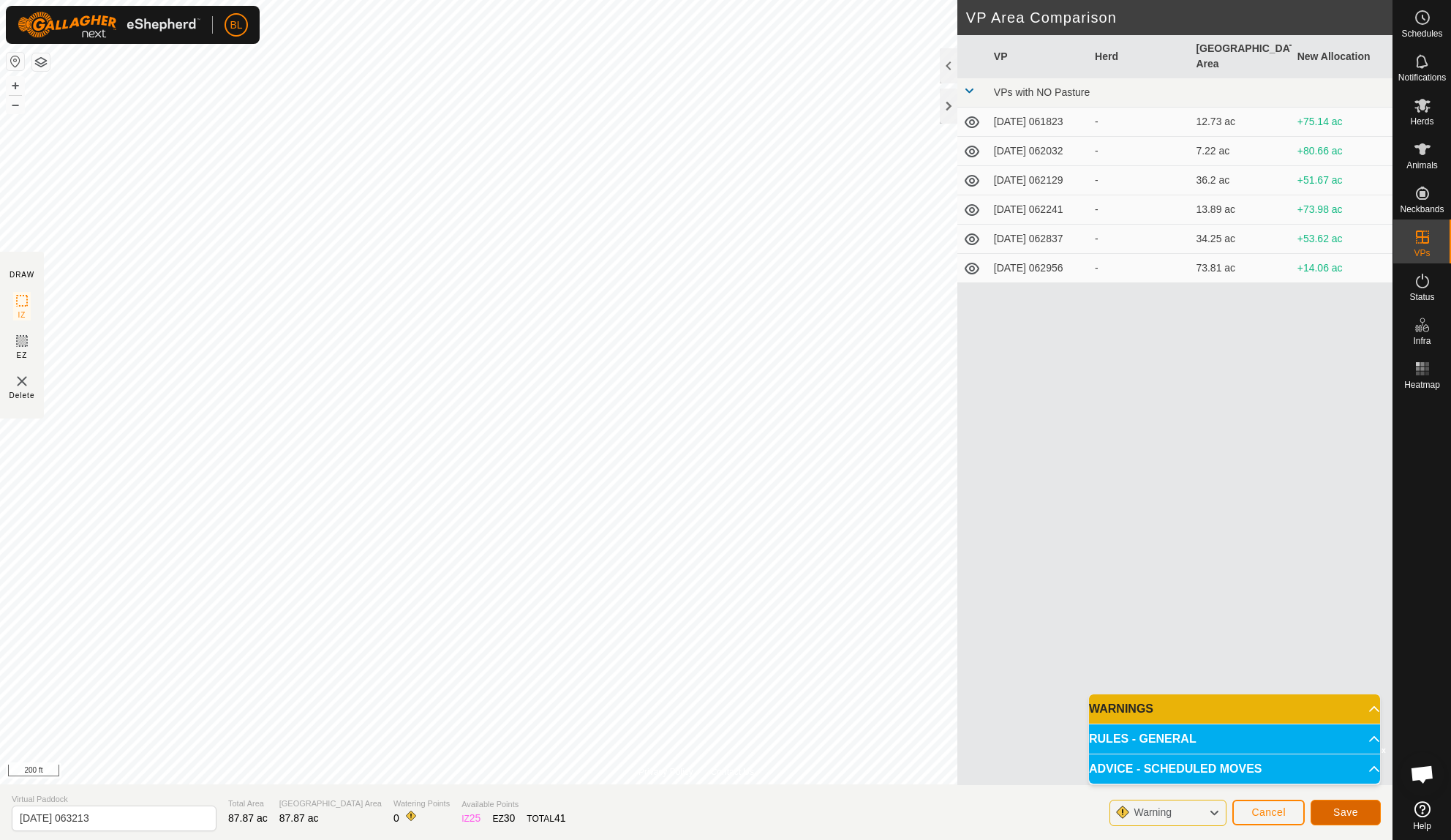
click at [1347, 823] on button "Save" at bounding box center [1346, 813] width 71 height 26
